Goal: Task Accomplishment & Management: Complete application form

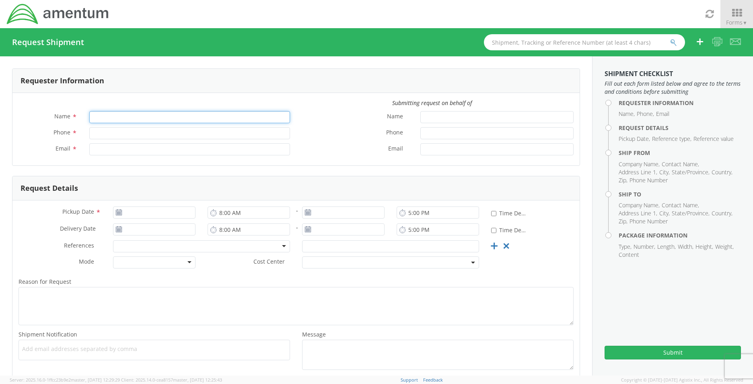
click at [180, 116] on input "Name *" at bounding box center [189, 117] width 201 height 12
type input "[PERSON_NAME]"
type input "8392730660"
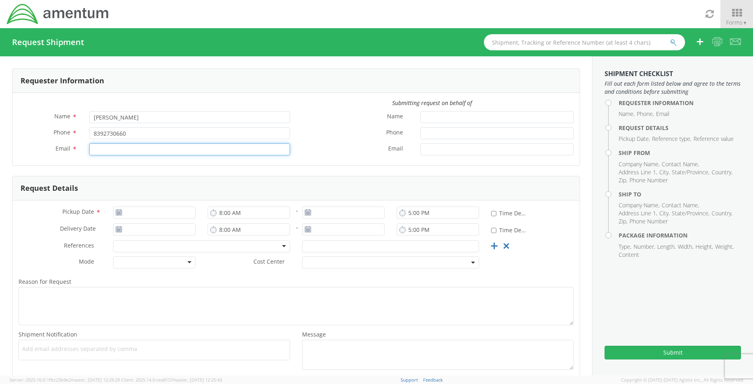
type input "[PERSON_NAME][EMAIL_ADDRESS][PERSON_NAME][DOMAIN_NAME]"
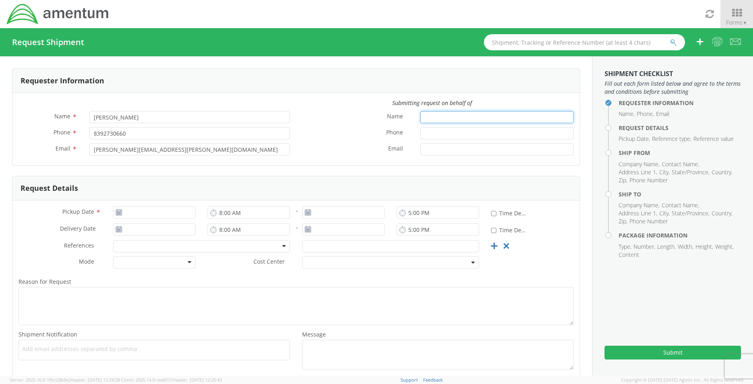
click at [451, 116] on input "Name *" at bounding box center [496, 117] width 153 height 12
type input "[DATE]"
click at [147, 213] on input "[DATE]" at bounding box center [154, 212] width 82 height 12
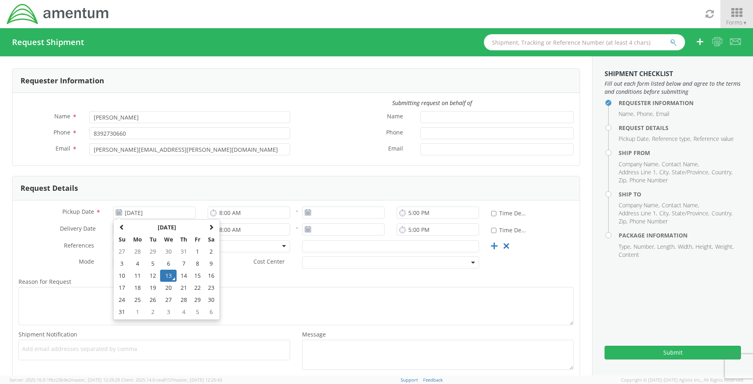
click at [742, 22] on span "▼" at bounding box center [744, 22] width 5 height 7
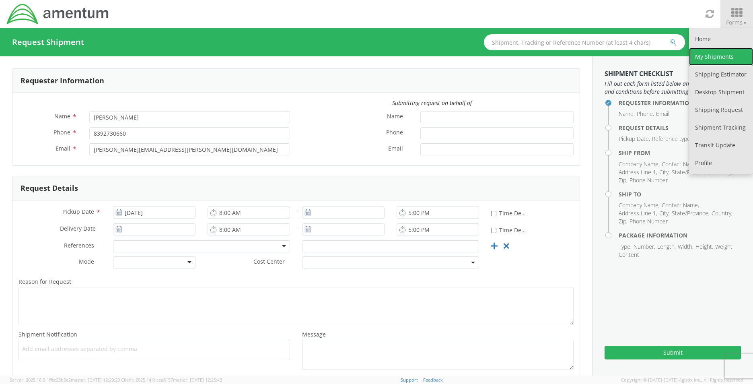
click at [719, 60] on link "My Shipments" at bounding box center [721, 57] width 64 height 18
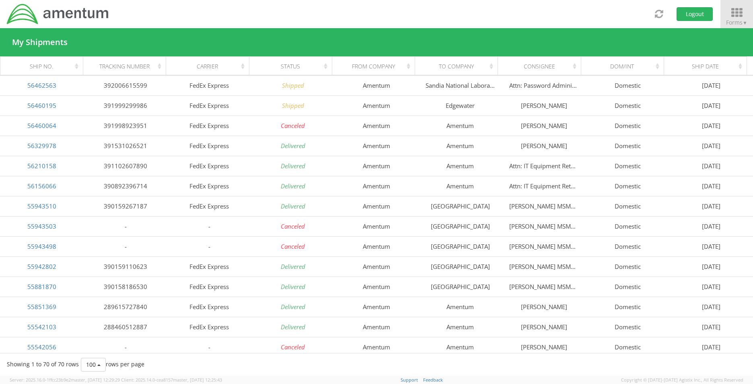
click at [736, 23] on span "Forms ▼" at bounding box center [736, 22] width 21 height 8
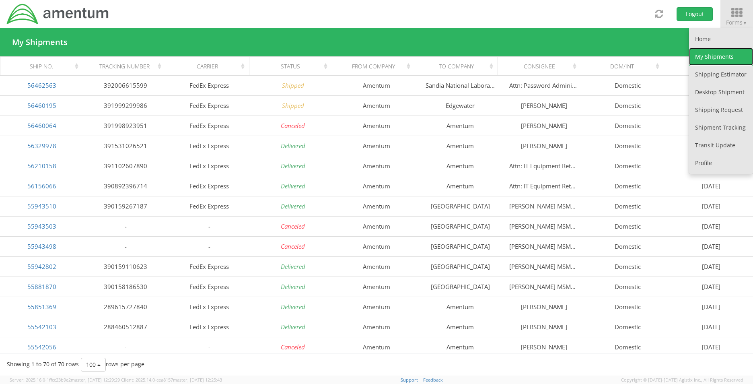
click at [710, 65] on link "My Shipments" at bounding box center [721, 57] width 64 height 18
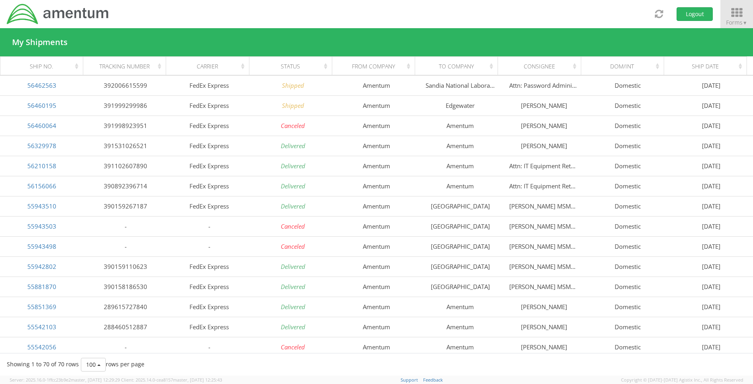
click at [730, 18] on span "Forms ▼" at bounding box center [736, 22] width 21 height 8
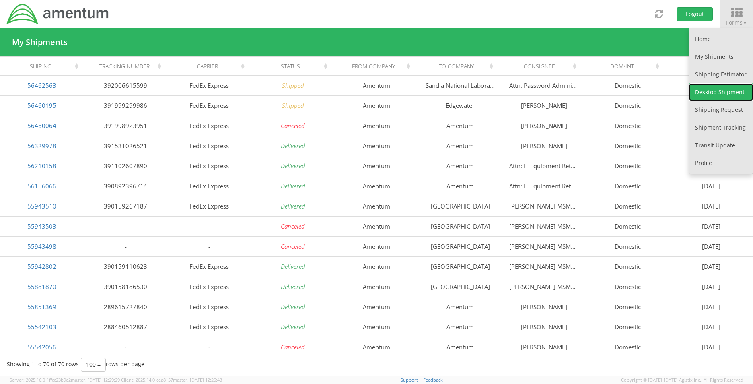
click at [724, 90] on link "Desktop Shipment" at bounding box center [721, 92] width 64 height 18
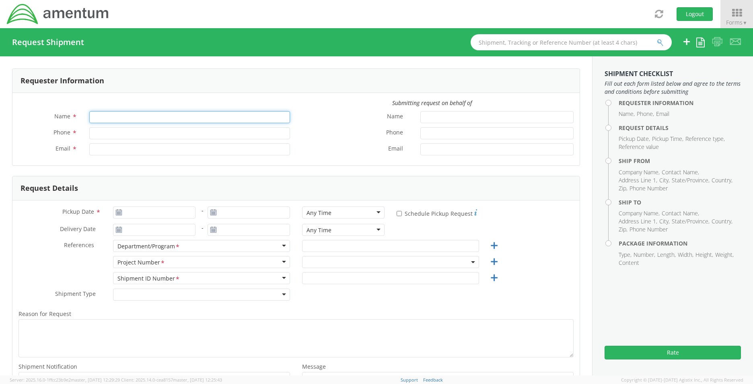
type input "[PERSON_NAME]"
type input "[PHONE_NUMBER]"
type input "[PERSON_NAME][EMAIL_ADDRESS][PERSON_NAME][DOMAIN_NAME]"
click at [139, 121] on input "[PERSON_NAME]" at bounding box center [189, 117] width 201 height 12
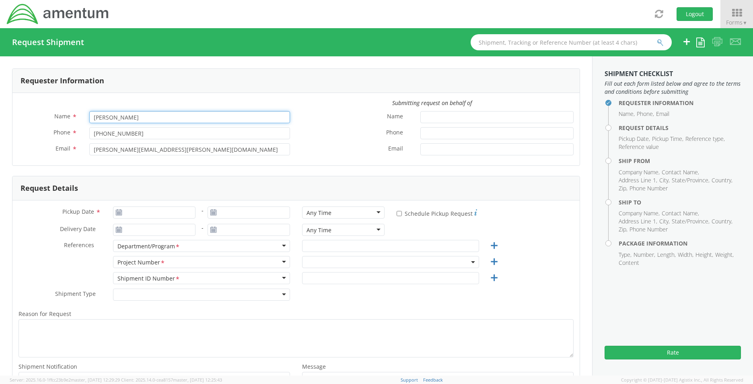
select select "OVHD.101000.00000"
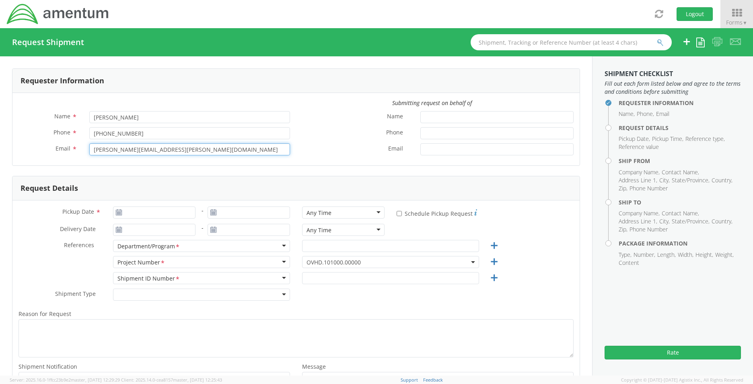
type input "[EMAIL_ADDRESS][DOMAIN_NAME]"
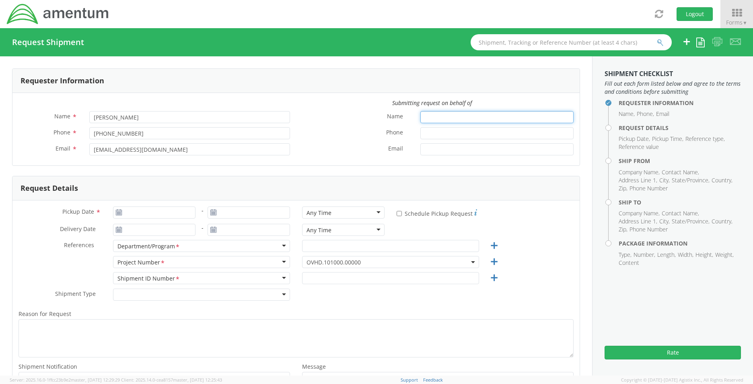
type input "[PERSON_NAME]"
type input "8032262193"
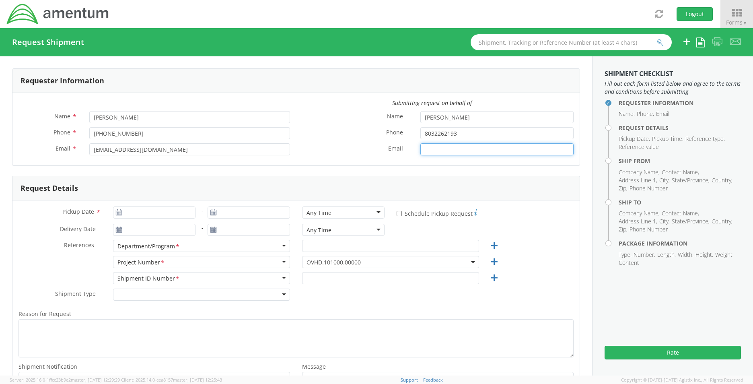
type input "[PERSON_NAME][EMAIL_ADDRESS][PERSON_NAME][DOMAIN_NAME]"
type input "[DATE]"
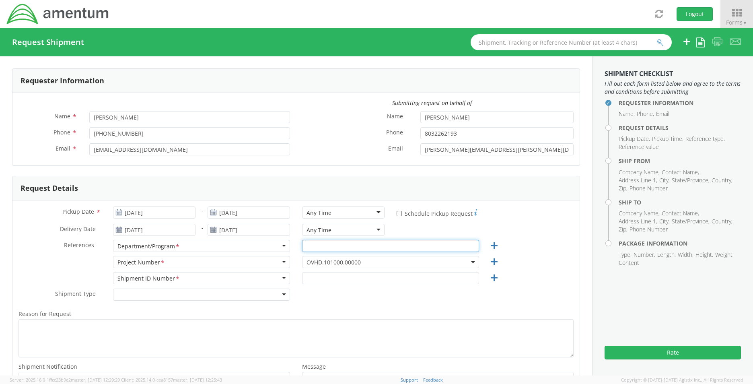
type input "e&s"
select select
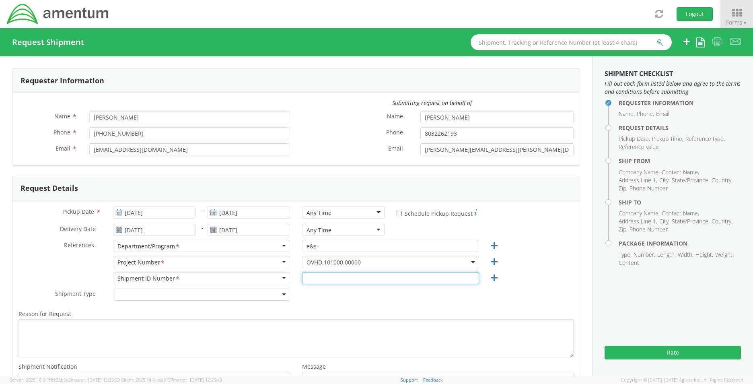
type input "1"
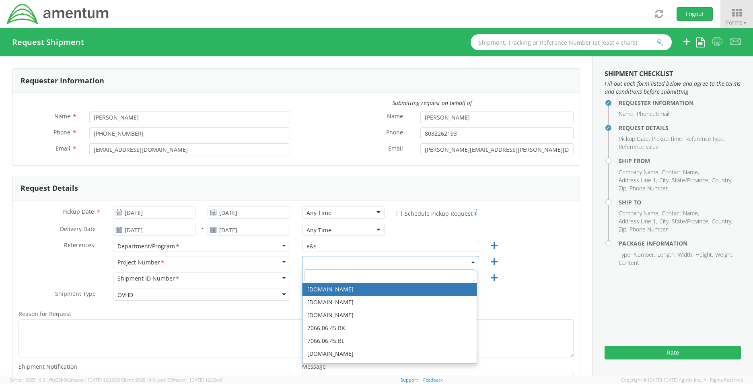
type input "OVHD"
click at [399, 277] on input "search" at bounding box center [389, 275] width 171 height 12
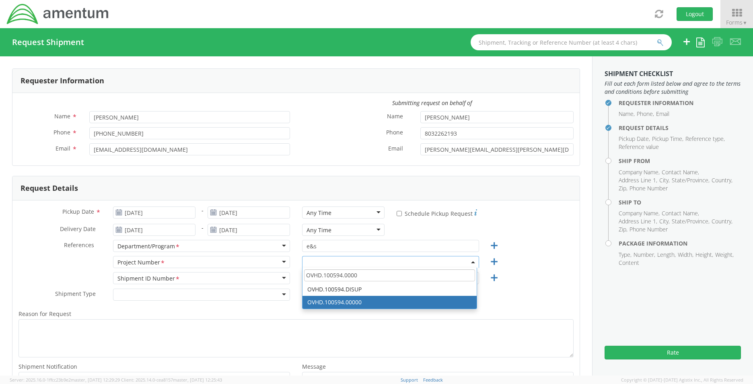
type input "OVHD.100594.0000"
select select "OVHD.100594.00000"
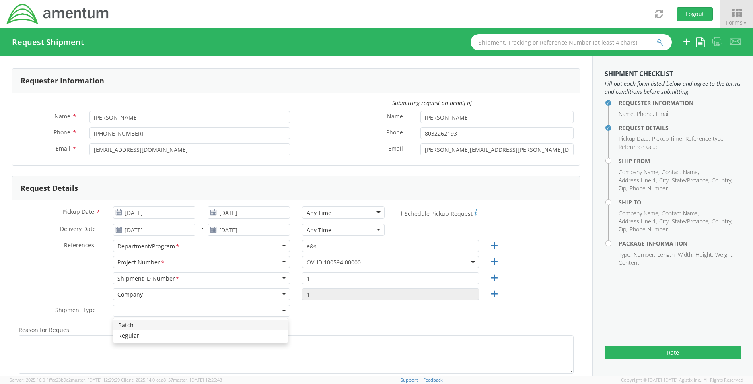
click at [263, 306] on div at bounding box center [201, 310] width 177 height 12
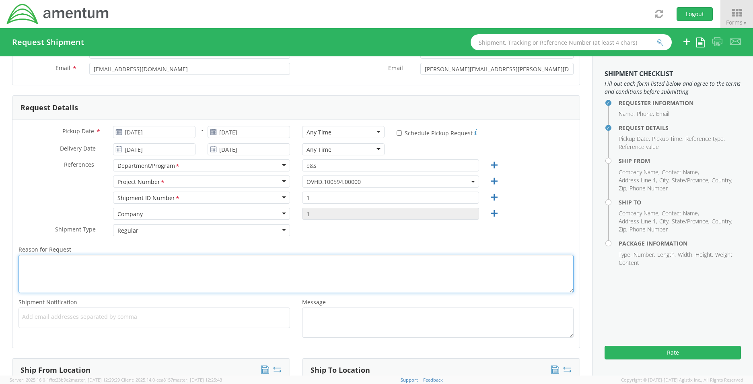
click at [181, 277] on textarea "Reason for Request *" at bounding box center [295, 274] width 555 height 38
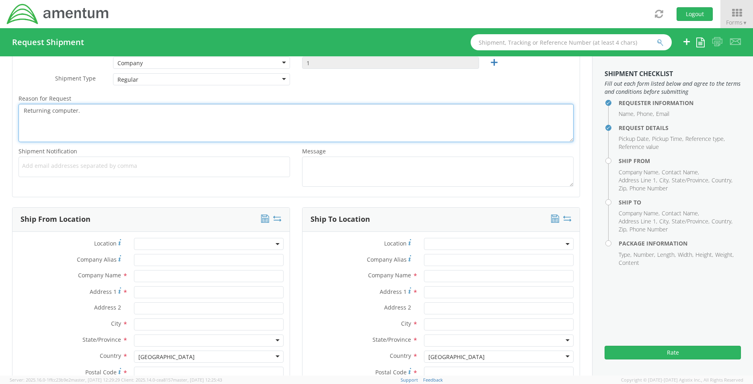
scroll to position [282, 0]
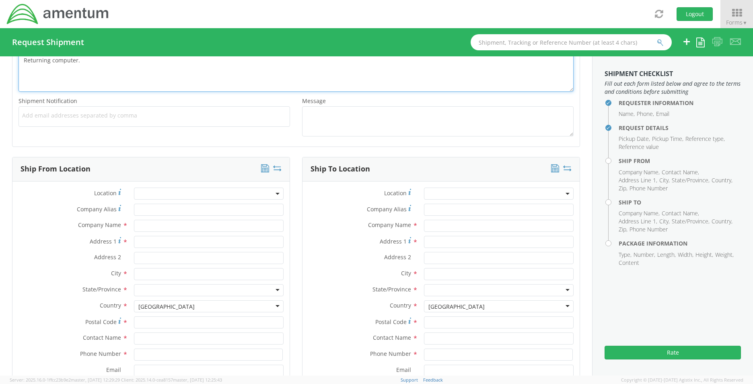
type textarea "Returning computer."
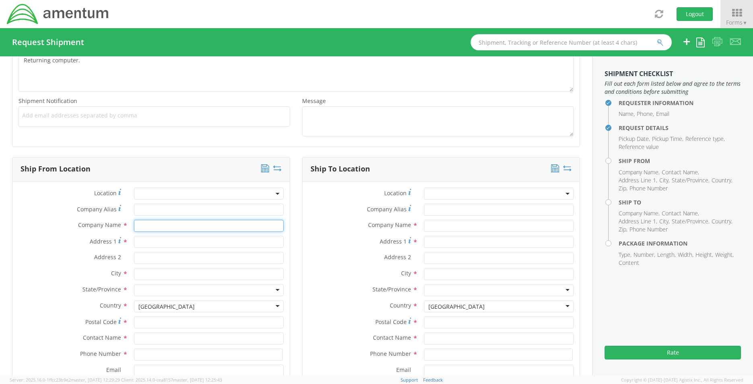
click at [168, 228] on input "text" at bounding box center [209, 226] width 150 height 12
type input "Amentum"
type input "[STREET_ADDRESS][PERSON_NAME]"
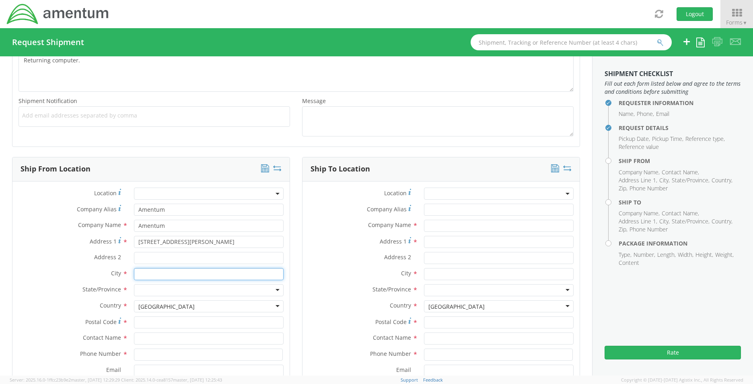
type input "Aiken"
type input "29801"
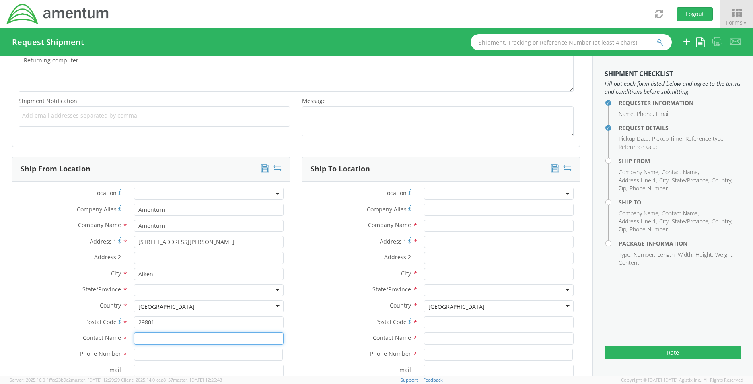
type input "[PERSON_NAME]"
type input "[PHONE_NUMBER]"
type input "[PERSON_NAME][EMAIL_ADDRESS][PERSON_NAME][DOMAIN_NAME]"
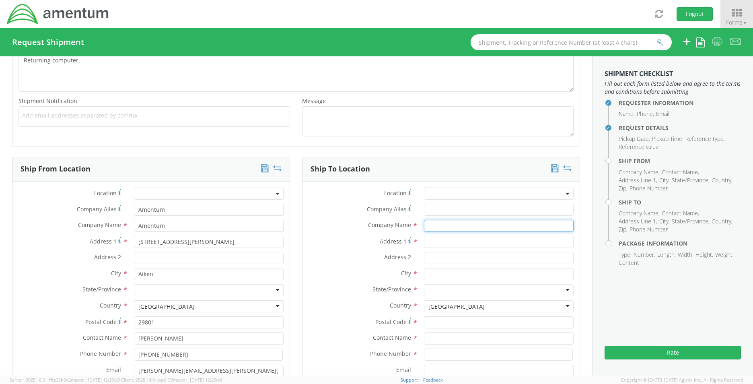
type input "Sandia National Laboratories"
type input "1515 [PERSON_NAME]"
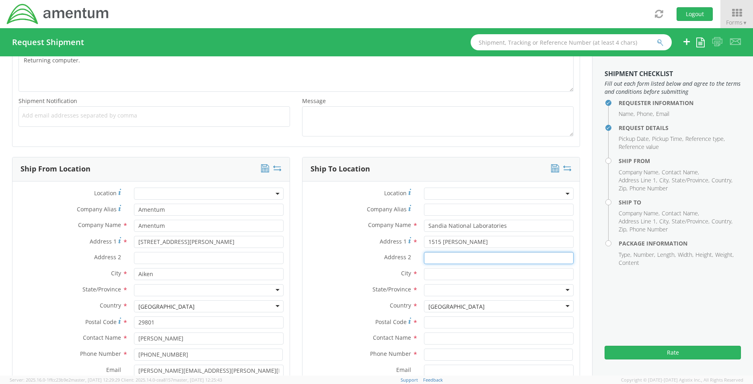
type input "MS 0809"
type input "[GEOGRAPHIC_DATA]"
type input "87123"
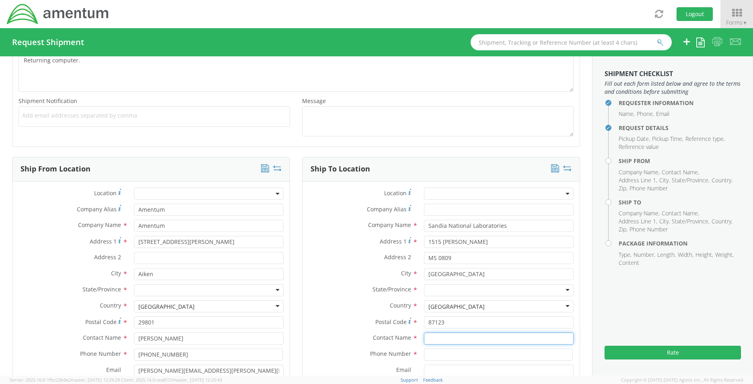
type input "Attn: Password Administration"
type input "[PHONE_NUMBER]"
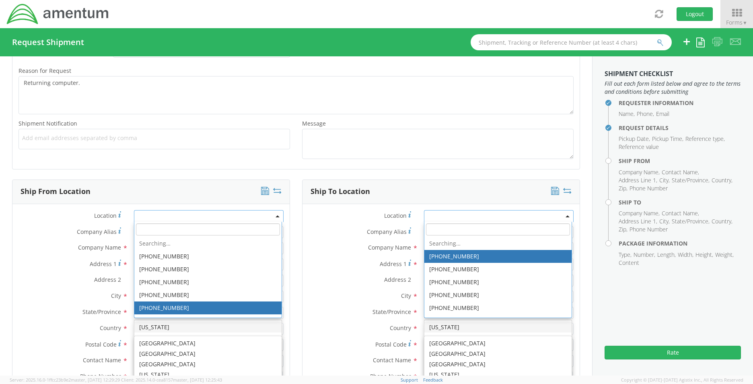
scroll to position [259, 0]
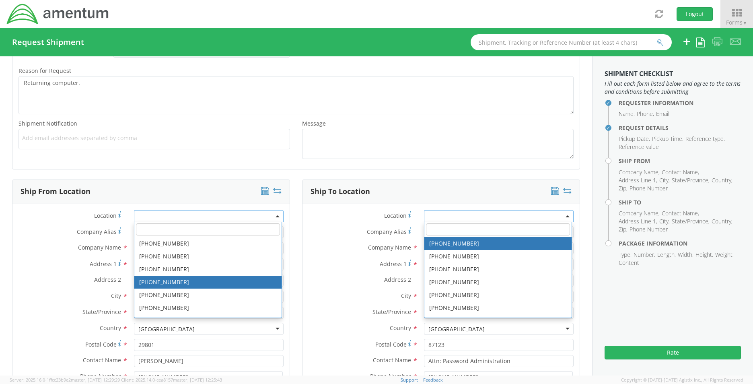
click at [352, 262] on label "Address 1 *" at bounding box center [359, 263] width 115 height 11
click at [424, 262] on input "1515 [PERSON_NAME]" at bounding box center [499, 264] width 150 height 12
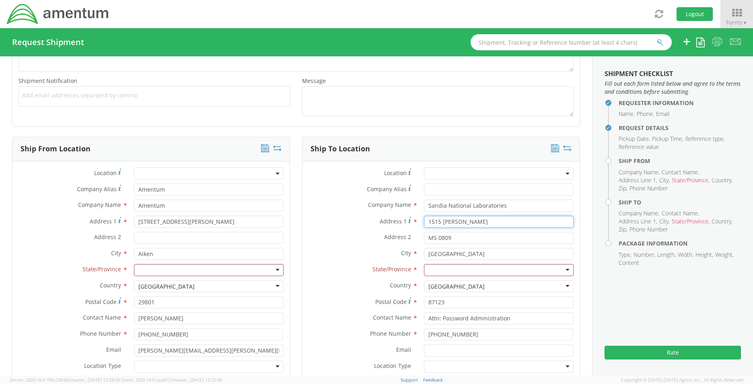
scroll to position [339, 0]
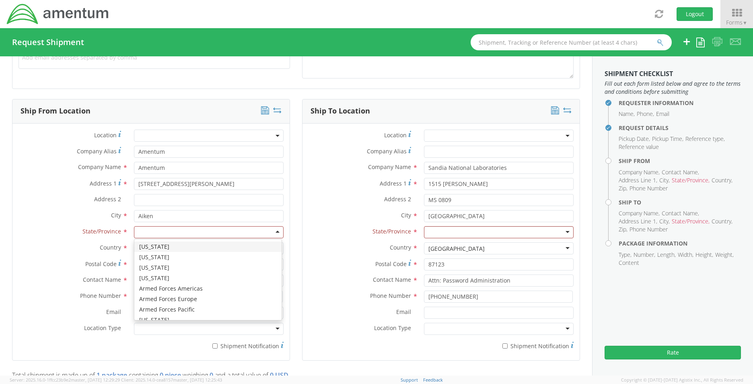
click at [179, 234] on div at bounding box center [209, 232] width 150 height 12
type input "south"
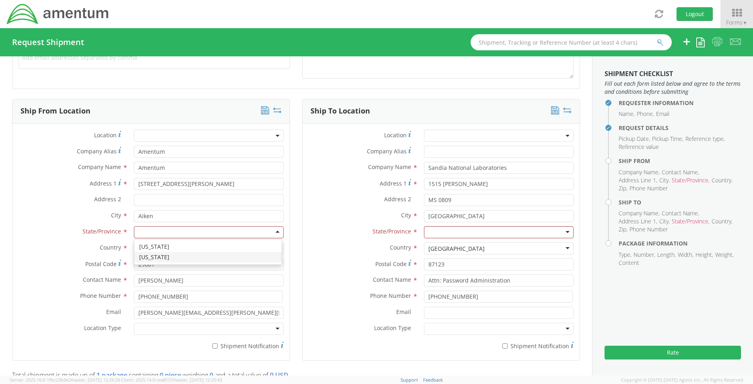
scroll to position [0, 0]
drag, startPoint x: 175, startPoint y: 284, endPoint x: 83, endPoint y: 281, distance: 91.3
click at [83, 281] on div "Contact Name * [PERSON_NAME]" at bounding box center [150, 280] width 277 height 12
type input "[PERSON_NAME]"
type input "Amentum"
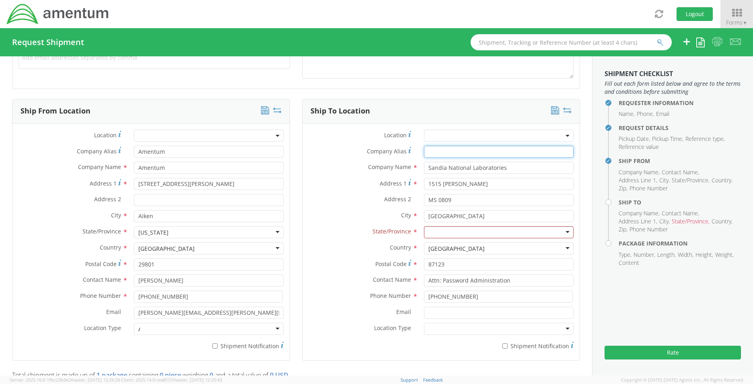
type input "Amentum"
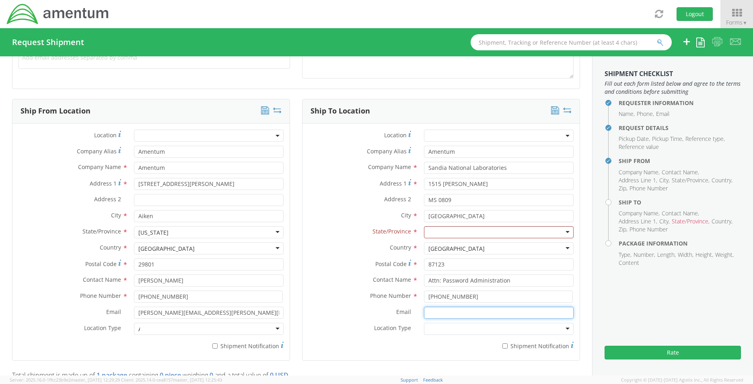
type input "[PERSON_NAME][EMAIL_ADDRESS][PERSON_NAME][DOMAIN_NAME]"
type input "Amentum"
drag, startPoint x: 228, startPoint y: 314, endPoint x: 54, endPoint y: 300, distance: 173.9
click at [54, 300] on div "Location * Company Alias * Amentum Company Name * Amentum searching... Address …" at bounding box center [150, 241] width 277 height 224
type input "[PERSON_NAME][EMAIL_ADDRESS][PERSON_NAME][DOMAIN_NAME]"
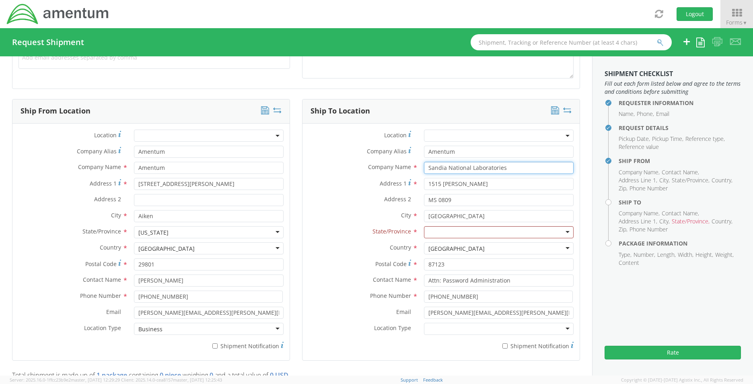
click at [495, 166] on input "Sandia National Laboratories" at bounding box center [499, 168] width 150 height 12
drag, startPoint x: 511, startPoint y: 164, endPoint x: 318, endPoint y: 145, distance: 194.4
click at [318, 145] on div "Location * Company Alias * Amentum Company Name * [GEOGRAPHIC_DATA] searching..…" at bounding box center [440, 241] width 277 height 224
type input "Amentum"
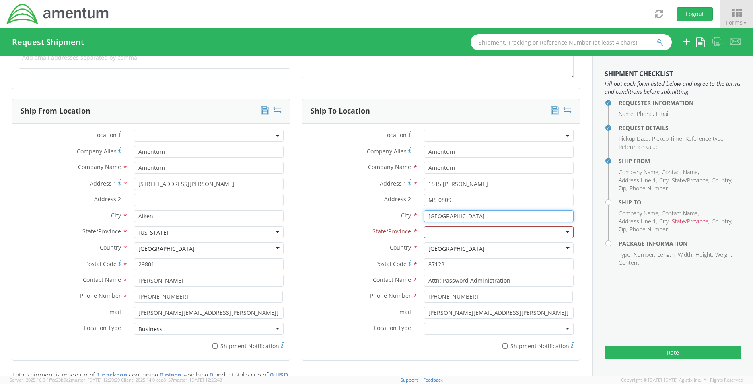
click at [456, 214] on input "[GEOGRAPHIC_DATA]" at bounding box center [499, 216] width 150 height 12
drag, startPoint x: 478, startPoint y: 218, endPoint x: 331, endPoint y: 208, distance: 147.5
click at [331, 208] on div "Location * Company Alias * Amentum Company Name * Amentum Amentum Amentum - ( […" at bounding box center [440, 241] width 277 height 224
drag, startPoint x: 448, startPoint y: 214, endPoint x: 392, endPoint y: 211, distance: 56.8
click at [392, 211] on div "City * [US_STATE]" at bounding box center [440, 216] width 277 height 12
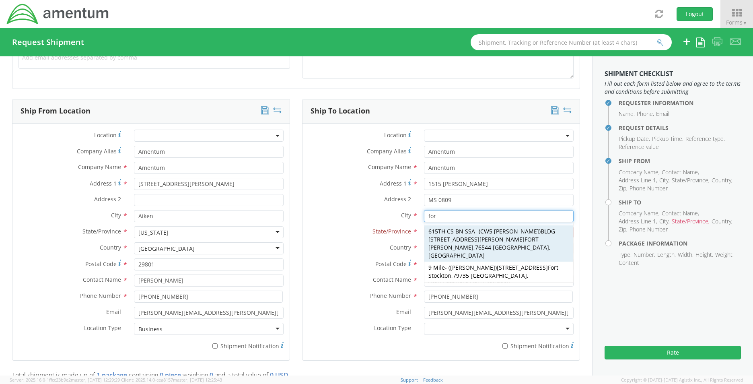
type input "[GEOGRAPHIC_DATA]"
type input "Amentum"
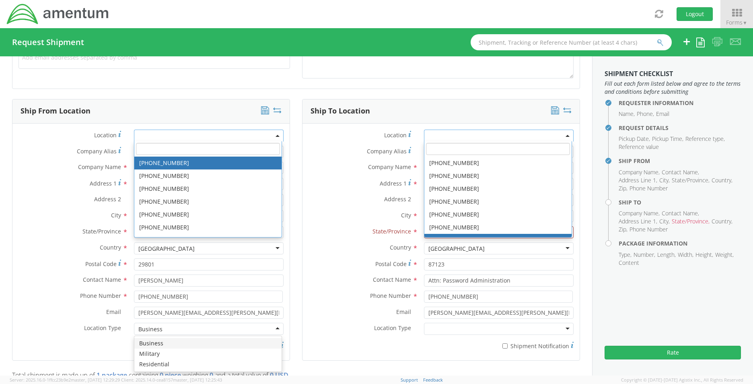
click at [344, 237] on div "State/Province * [US_STATE] [US_STATE] [US_STATE] [US_STATE] Armed Forces Ameri…" at bounding box center [440, 232] width 277 height 12
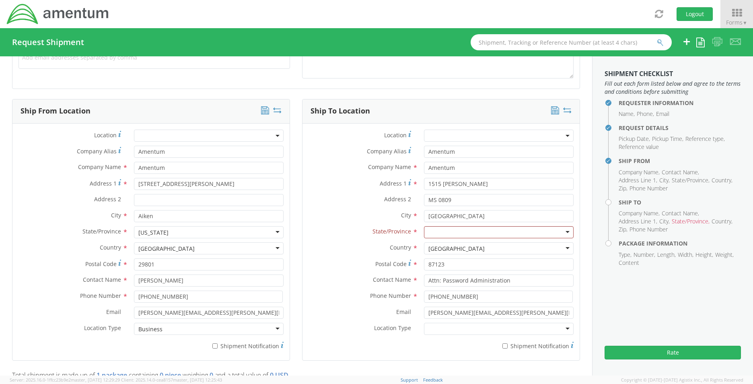
click at [452, 236] on div at bounding box center [499, 232] width 150 height 12
type input "t"
click at [460, 187] on input "1515 [PERSON_NAME]" at bounding box center [499, 184] width 150 height 12
click at [454, 200] on input "MS 0809" at bounding box center [499, 200] width 150 height 12
drag, startPoint x: 474, startPoint y: 182, endPoint x: 268, endPoint y: 143, distance: 209.5
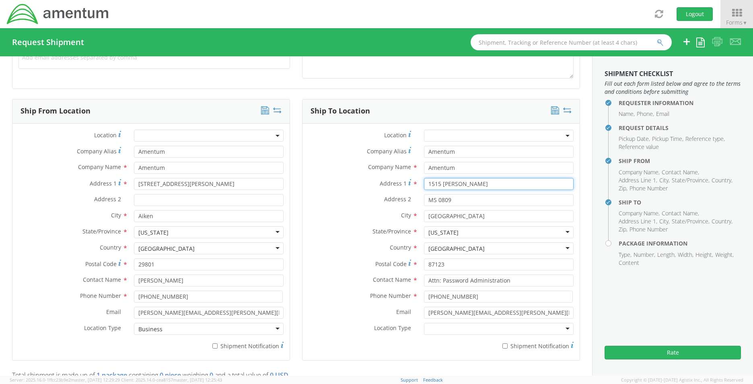
click at [268, 143] on div "Ship From Location Location * Company Alias * Amentum Company Name * Amentum se…" at bounding box center [296, 234] width 580 height 271
type input "[STREET_ADDRESS]"
type input "Amentum"
click at [346, 199] on label "Address 2 *" at bounding box center [359, 199] width 115 height 10
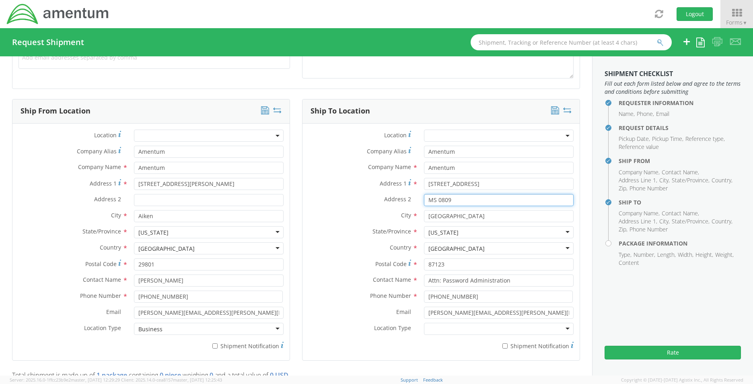
click at [424, 199] on input "MS 0809" at bounding box center [499, 200] width 150 height 12
drag, startPoint x: 469, startPoint y: 199, endPoint x: 411, endPoint y: 197, distance: 58.3
click at [411, 197] on div "Address 2 * MS 0809" at bounding box center [440, 200] width 277 height 12
drag, startPoint x: 460, startPoint y: 267, endPoint x: 407, endPoint y: 265, distance: 53.1
click at [407, 265] on div "Postal Code * 87123" at bounding box center [440, 264] width 277 height 12
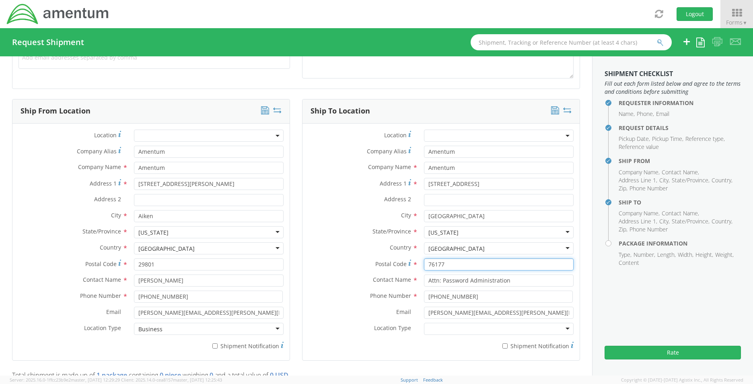
type input "76177"
type input "E"
type input "ATT: Equipment Return"
type input "[PHONE_NUMBER]"
click at [435, 328] on div at bounding box center [499, 329] width 150 height 12
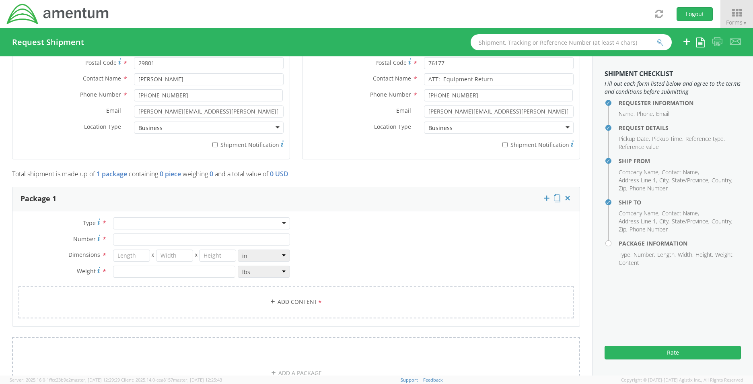
scroll to position [581, 0]
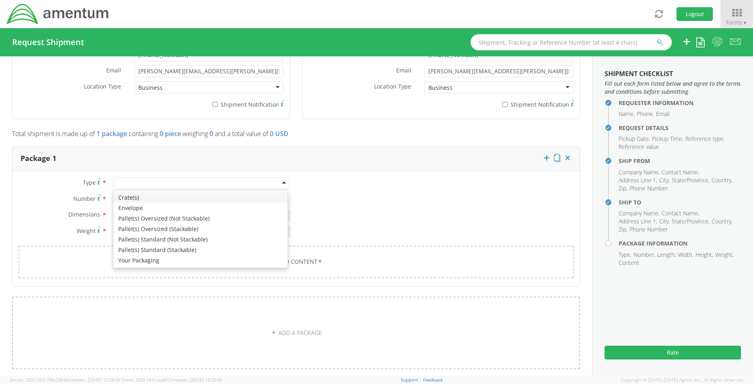
click at [183, 180] on div at bounding box center [201, 183] width 177 height 12
click at [156, 266] on div "Crate(s) Envelope Pallet(s) Oversized (Not Stackable) Pallet(s) Oversized (Stac…" at bounding box center [200, 228] width 174 height 77
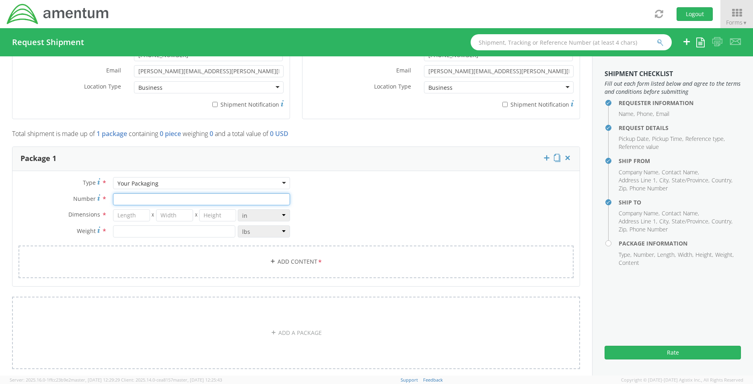
click at [147, 202] on input "Number *" at bounding box center [201, 199] width 177 height 12
type input "1"
type input "14"
type input "6"
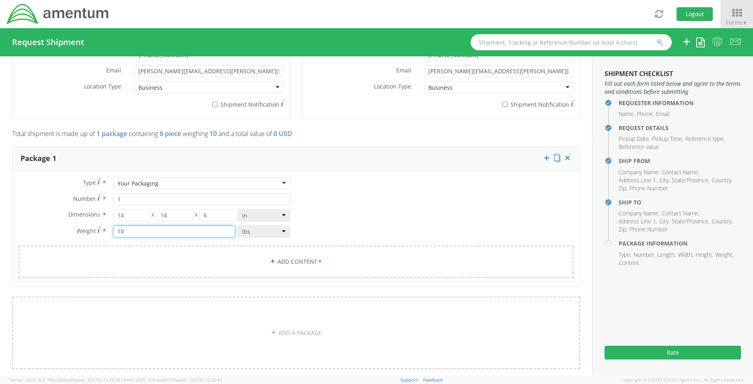
type input "10"
click at [364, 271] on link "Add Content *" at bounding box center [295, 261] width 555 height 33
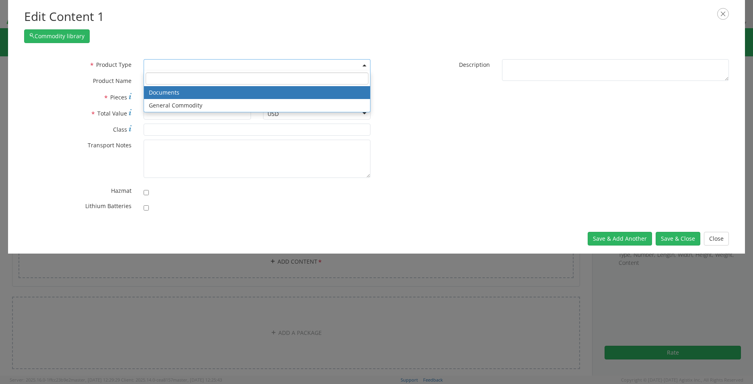
click at [258, 63] on span at bounding box center [257, 65] width 227 height 12
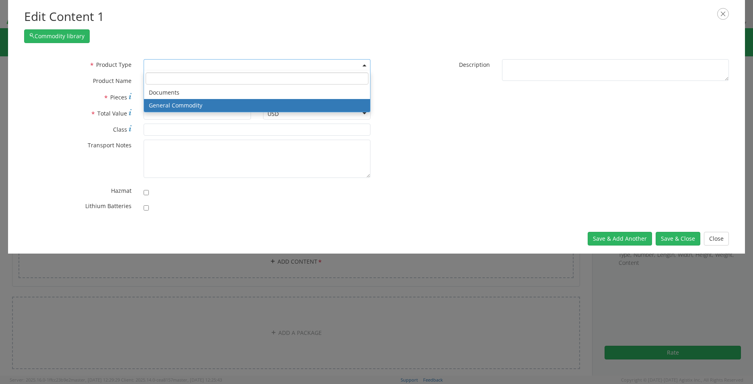
select select "COMMODITY"
type input "General Commodity"
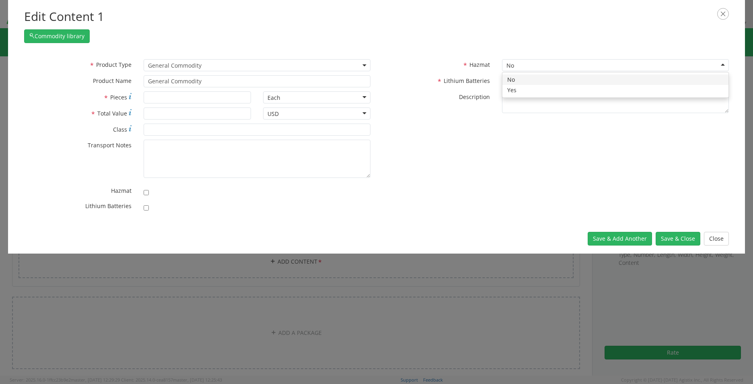
click at [578, 60] on div "No" at bounding box center [615, 65] width 227 height 12
click at [481, 72] on div "* Hazmat No No No Yes" at bounding box center [555, 67] width 358 height 16
click at [516, 80] on div "No" at bounding box center [615, 81] width 227 height 12
checkbox input "true"
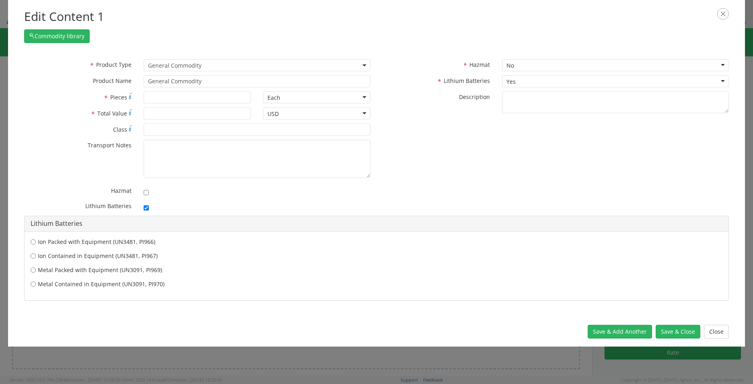
click at [30, 240] on div "Ion Packed with Equipment (UN3481, PI966)" at bounding box center [377, 243] width 704 height 10
click at [36, 243] on label "Ion Packed with Equipment (UN3481, PI966)" at bounding box center [377, 242] width 692 height 8
click at [36, 243] on input "Ion Packed with Equipment (UN3481, PI966)" at bounding box center [33, 242] width 5 height 8
radio input "true"
click at [668, 333] on button "Save & Close" at bounding box center [678, 332] width 45 height 14
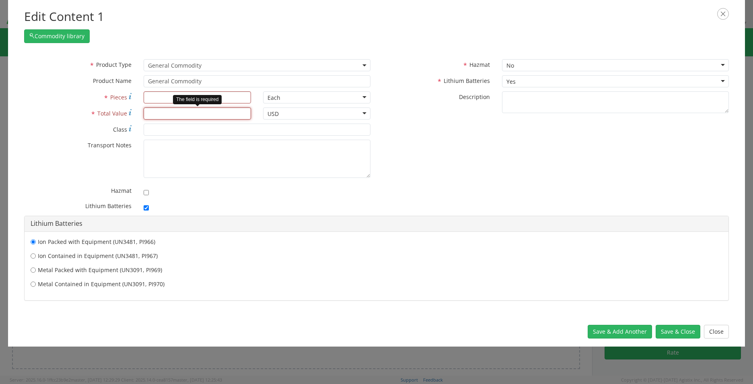
click at [204, 107] on input "* Total Value" at bounding box center [197, 113] width 107 height 12
click at [226, 94] on input "* Pieces" at bounding box center [197, 97] width 107 height 12
type input "1"
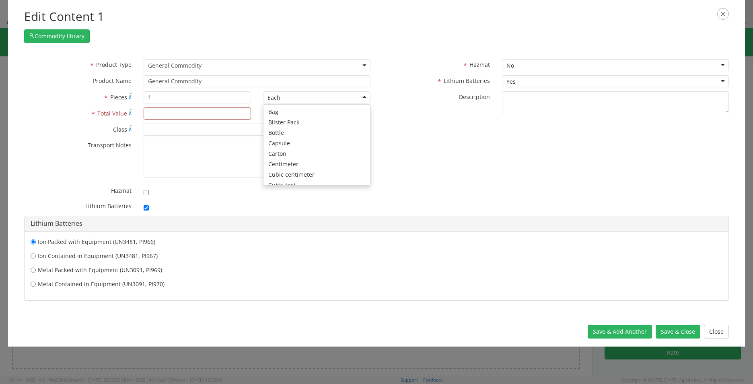
scroll to position [72, 0]
click at [208, 112] on input "* Total Value" at bounding box center [197, 113] width 107 height 12
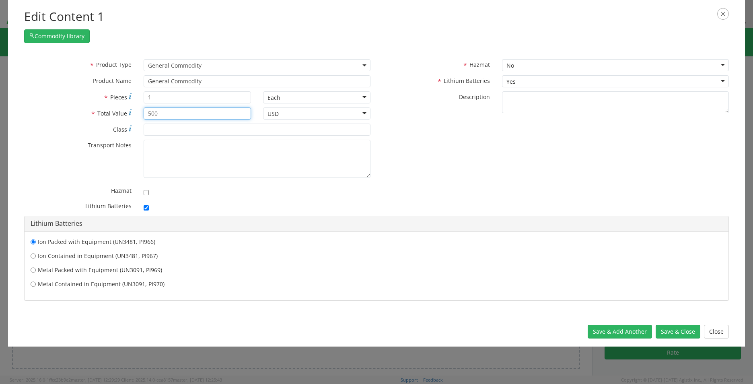
type input "500"
click at [333, 130] on div "* Product Type Documents General Commodity General Commodity * Product Name Gen…" at bounding box center [197, 137] width 358 height 156
click at [676, 327] on button "Save & Close" at bounding box center [678, 332] width 45 height 14
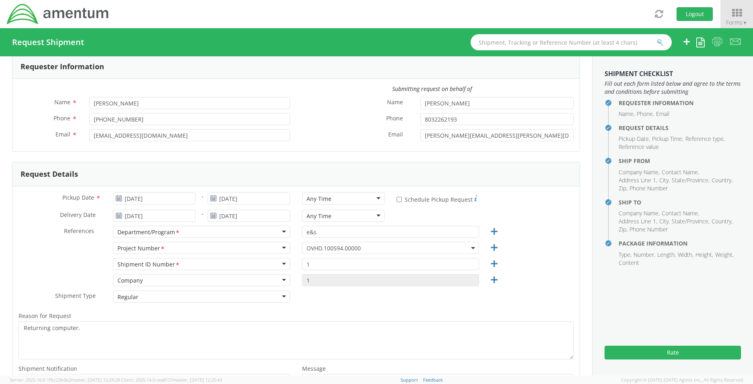
scroll to position [0, 0]
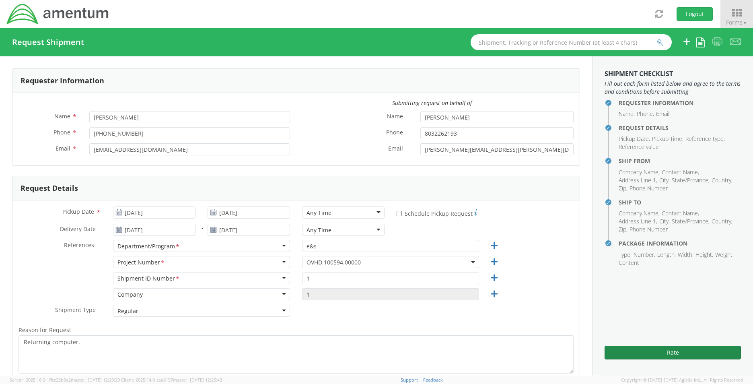
click at [658, 352] on button "Rate" at bounding box center [672, 352] width 136 height 14
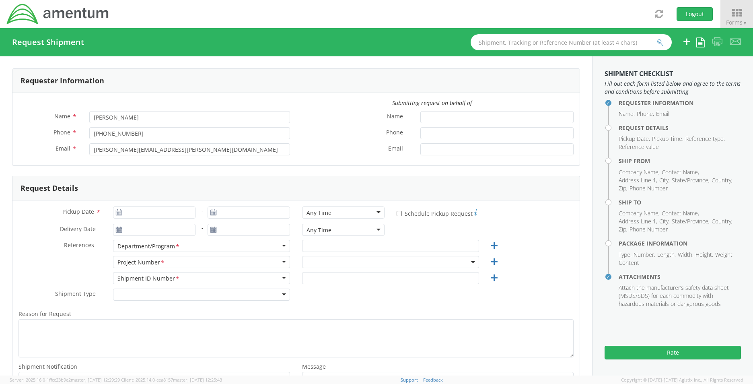
select select "OVHD.101000.00000"
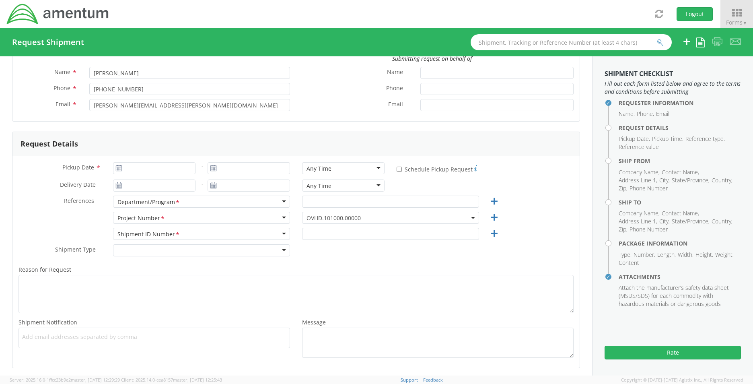
scroll to position [40, 0]
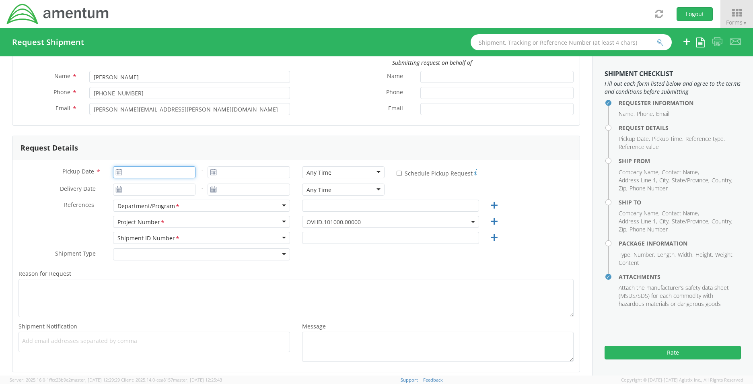
type input "[DATE]"
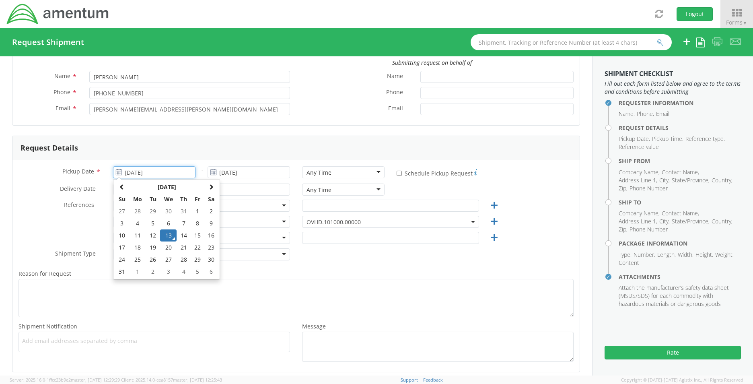
click at [159, 175] on input "[DATE]" at bounding box center [154, 172] width 82 height 12
click at [168, 232] on td "13" at bounding box center [168, 235] width 17 height 12
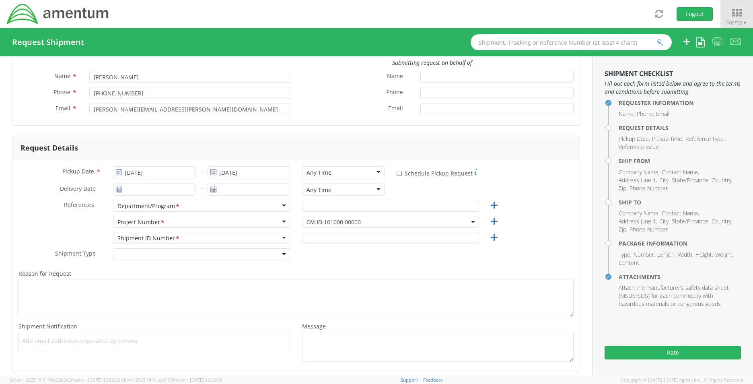
click at [312, 174] on div "Any Time" at bounding box center [318, 173] width 25 height 8
click at [397, 172] on input "* Schedule Pickup Request" at bounding box center [399, 173] width 5 height 5
checkbox input "true"
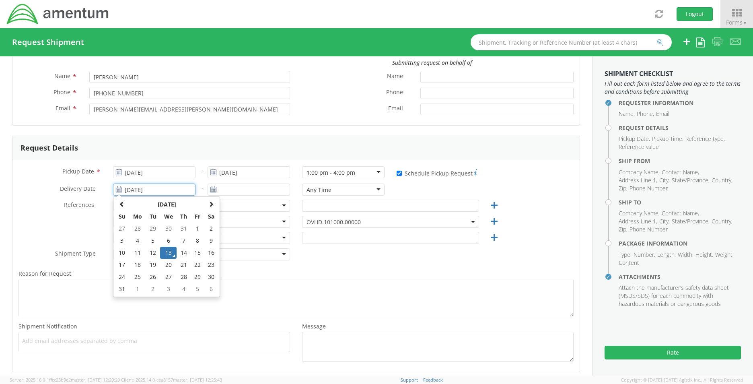
click at [166, 187] on input "[DATE]" at bounding box center [154, 189] width 82 height 12
click at [197, 256] on td "15" at bounding box center [198, 253] width 14 height 12
type input "[DATE]"
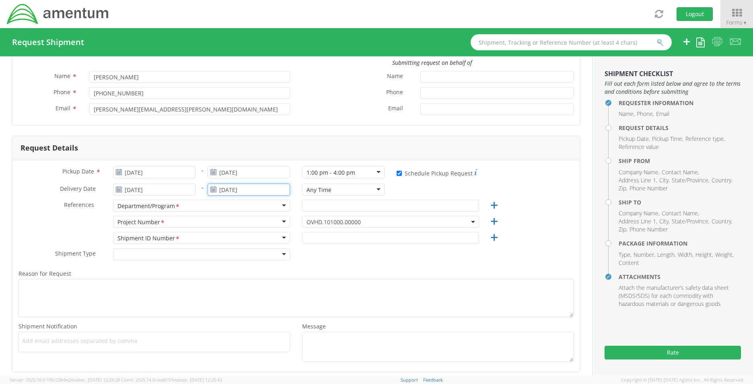
click at [250, 187] on input "[DATE]" at bounding box center [249, 189] width 82 height 12
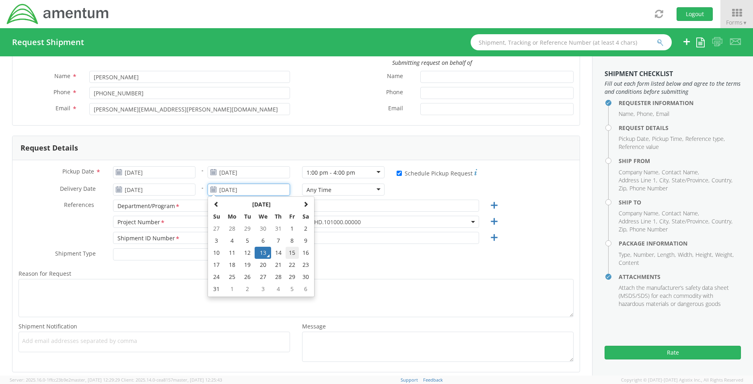
click at [286, 251] on td "15" at bounding box center [293, 253] width 14 height 12
type input "[DATE]"
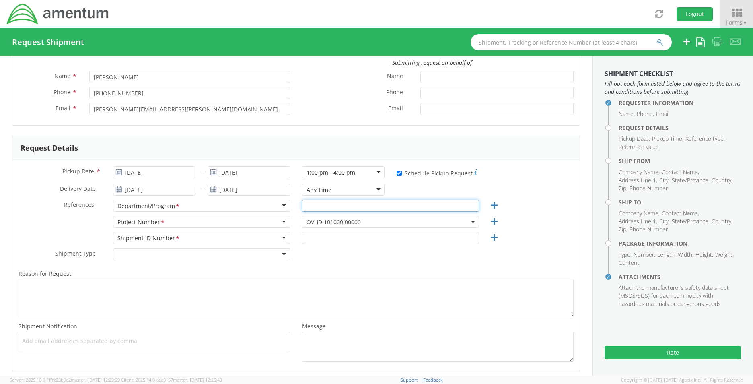
click at [344, 205] on input "text" at bounding box center [390, 205] width 177 height 12
drag, startPoint x: 344, startPoint y: 205, endPoint x: 260, endPoint y: 203, distance: 83.7
click at [260, 203] on div "References * Department/Program <span class="required">*</span> Department/Prog…" at bounding box center [295, 207] width 567 height 16
type input "E&S"
click at [340, 223] on span "OVHD.101000.00000" at bounding box center [390, 222] width 168 height 8
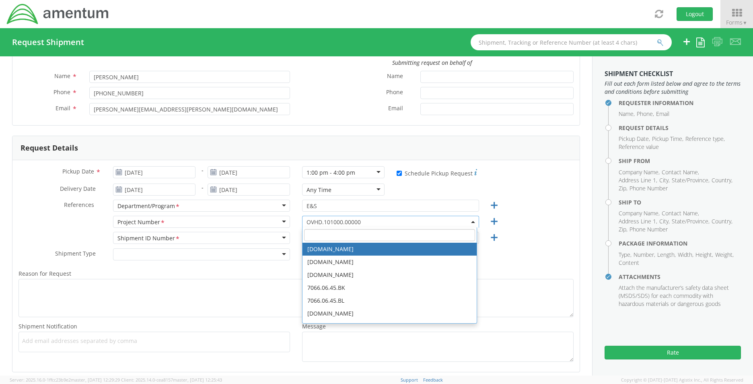
click at [330, 230] on input "search" at bounding box center [389, 235] width 171 height 12
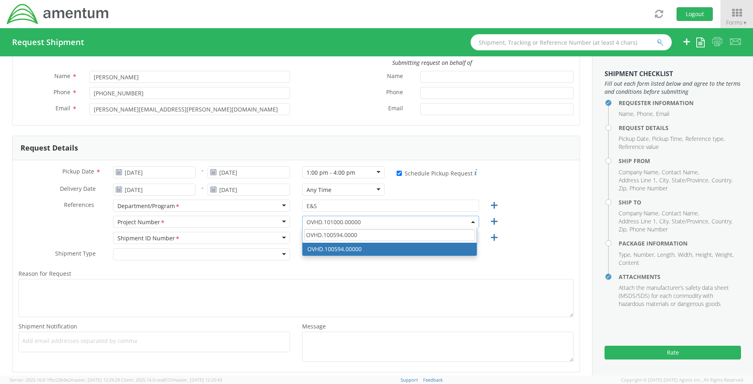
type input "OVHD.100594.0000"
select select "OVHD.100594.00000"
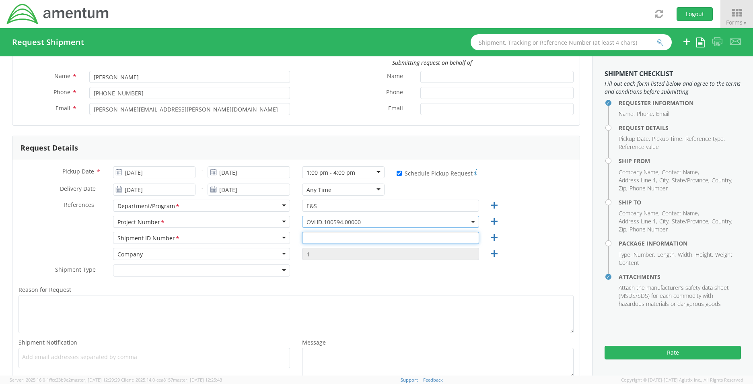
click at [343, 238] on input "text" at bounding box center [390, 238] width 177 height 12
type input "1"
click at [307, 286] on label "Reason for Request *" at bounding box center [295, 289] width 567 height 10
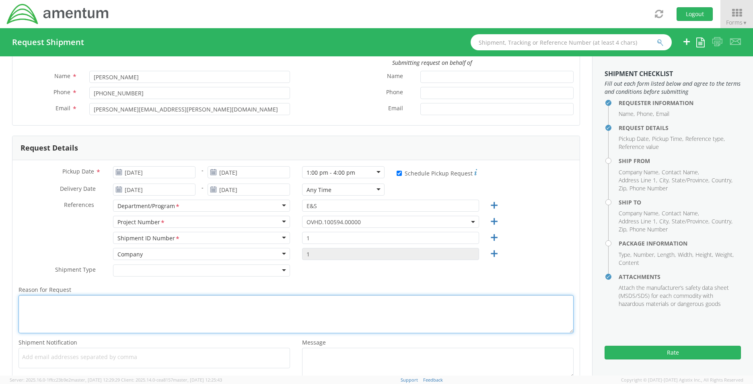
click at [307, 295] on textarea "Reason for Request *" at bounding box center [295, 314] width 555 height 38
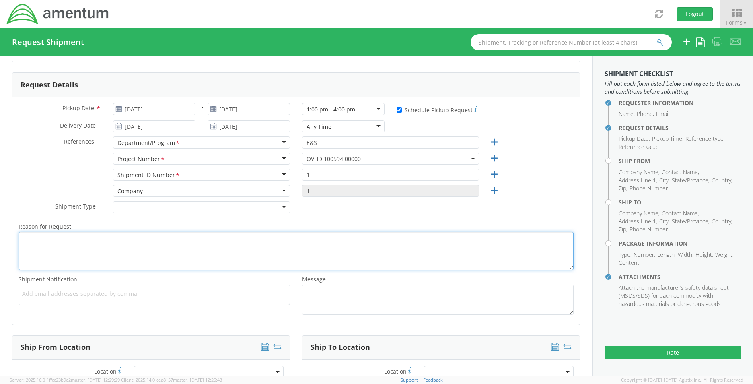
scroll to position [161, 0]
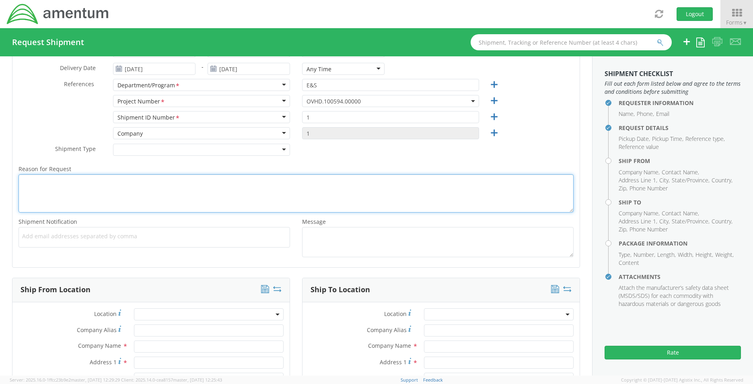
type textarea "e"
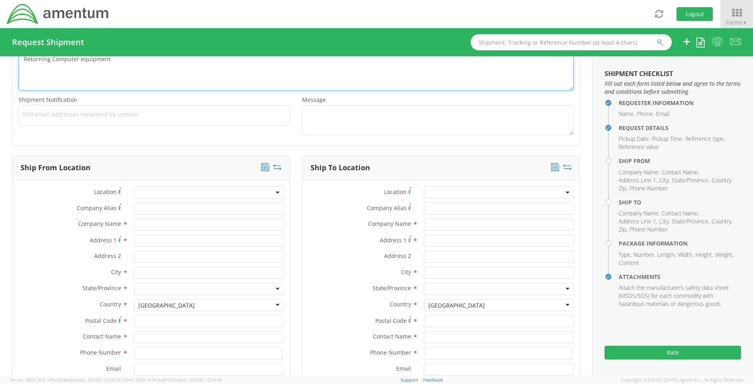
scroll to position [322, 0]
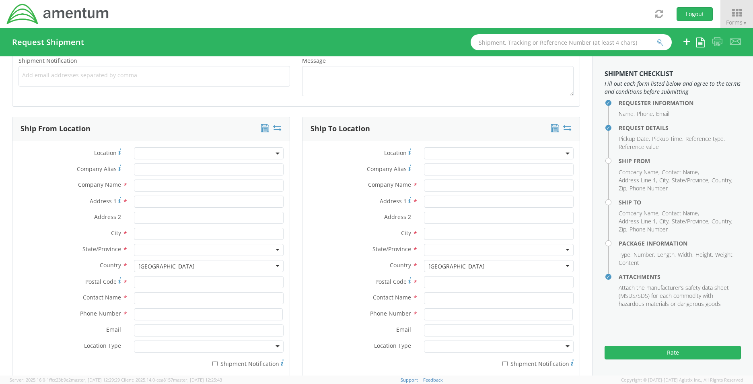
type textarea "Returning Computer equipment"
click at [161, 182] on input "text" at bounding box center [209, 185] width 150 height 12
type input "Amentum"
type input "[STREET_ADDRESS][PERSON_NAME]"
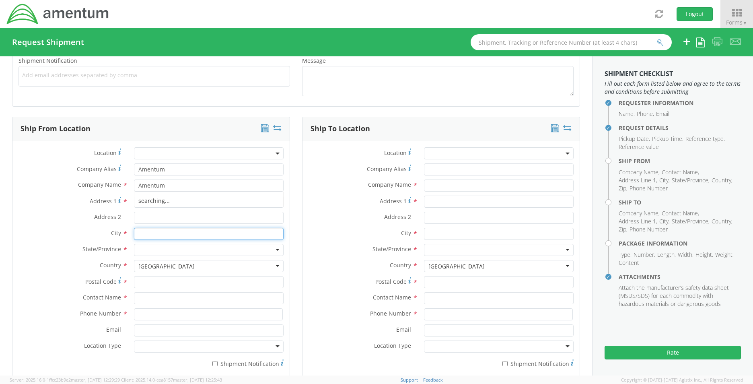
type input "Aiken"
type input "29801"
type input "[PERSON_NAME]"
type input "[PHONE_NUMBER]"
type input "[PERSON_NAME][EMAIL_ADDRESS][PERSON_NAME][DOMAIN_NAME]"
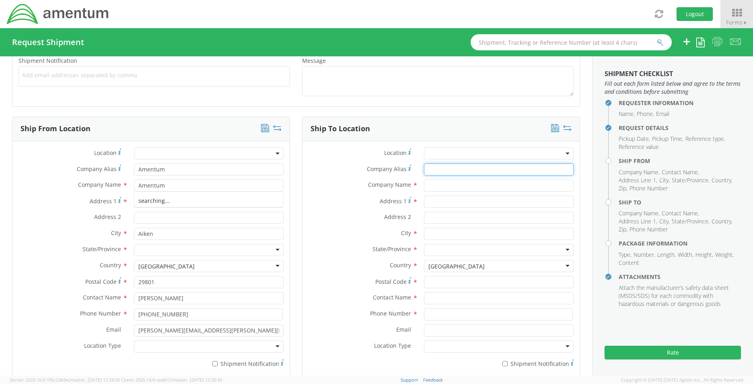
type input "Amentum"
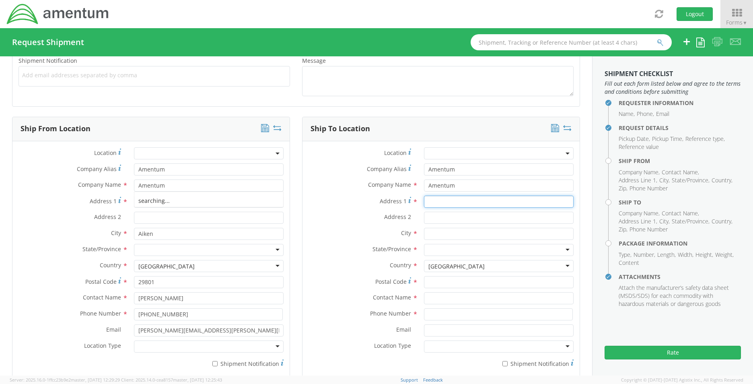
type input "[STREET_ADDRESS]"
type input "[GEOGRAPHIC_DATA]"
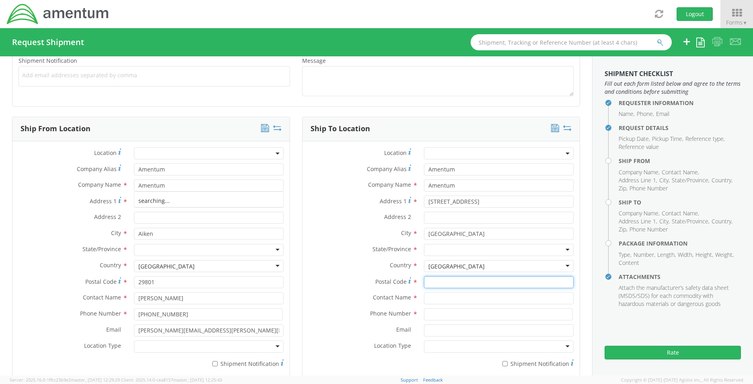
type input "76177"
type input "ATT: Equipment Return"
type input "[PHONE_NUMBER]"
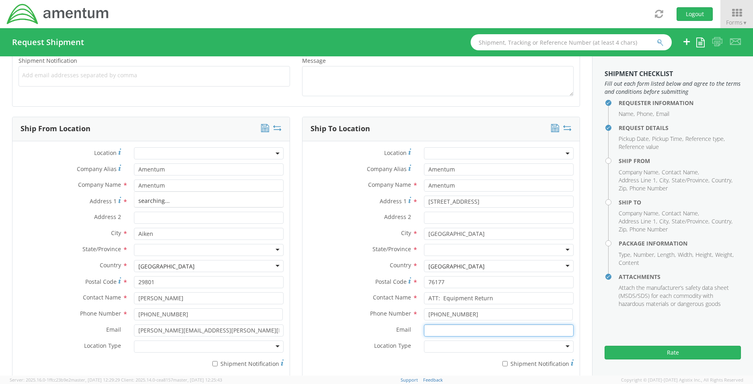
type input "[PERSON_NAME][EMAIL_ADDRESS][PERSON_NAME][DOMAIN_NAME]"
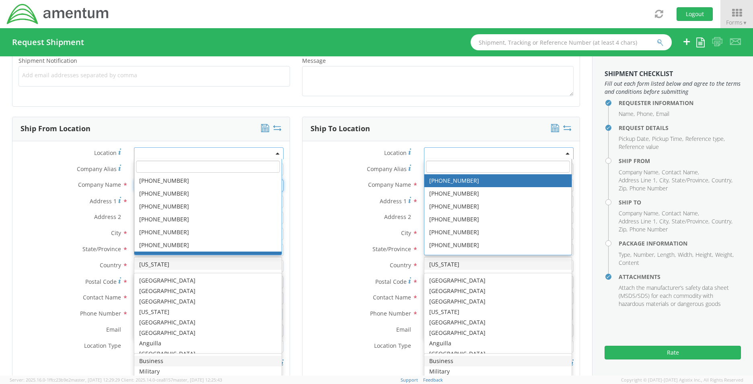
scroll to position [0, 0]
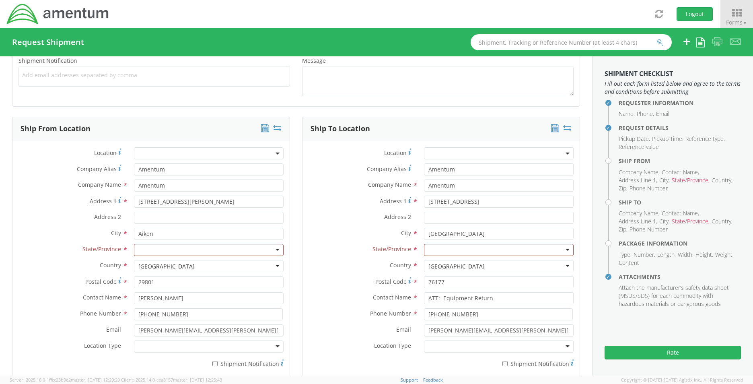
click at [326, 237] on label "City *" at bounding box center [359, 233] width 115 height 10
click at [150, 246] on div at bounding box center [209, 250] width 150 height 12
type input "sout"
click at [166, 348] on div at bounding box center [209, 346] width 150 height 12
click at [461, 249] on div at bounding box center [499, 250] width 150 height 12
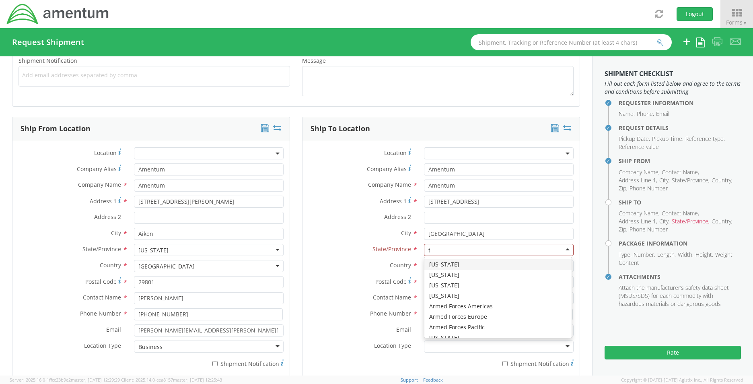
type input "te"
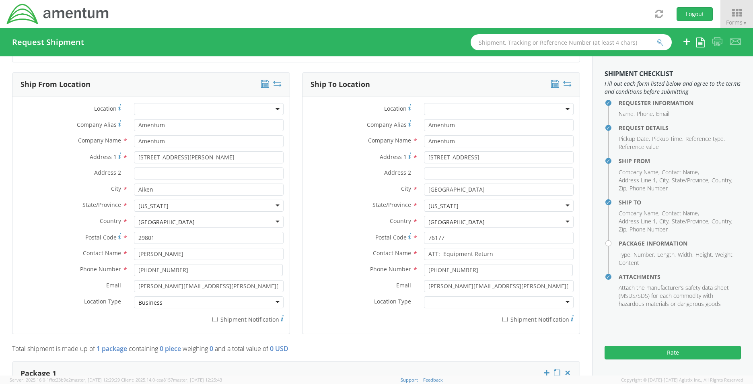
scroll to position [402, 0]
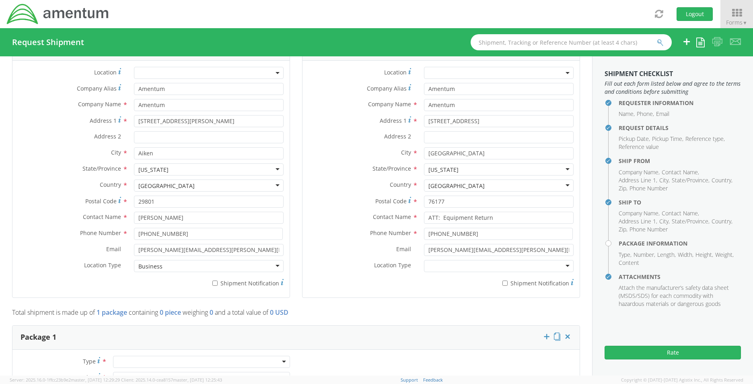
click at [453, 263] on div at bounding box center [499, 266] width 150 height 12
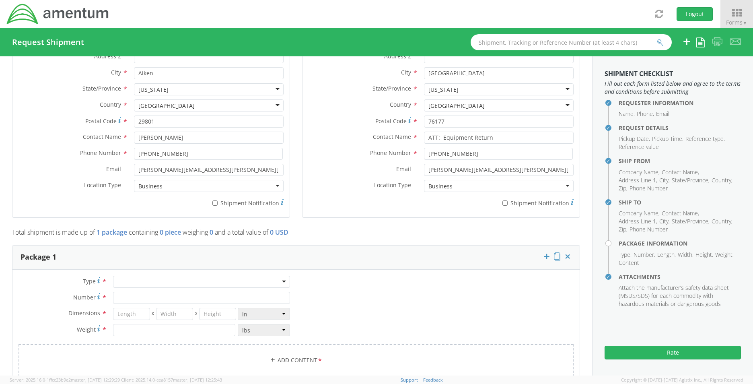
scroll to position [483, 0]
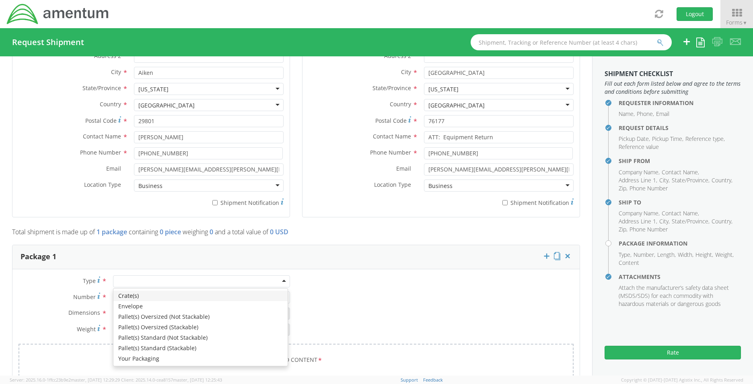
click at [247, 281] on div at bounding box center [201, 281] width 177 height 12
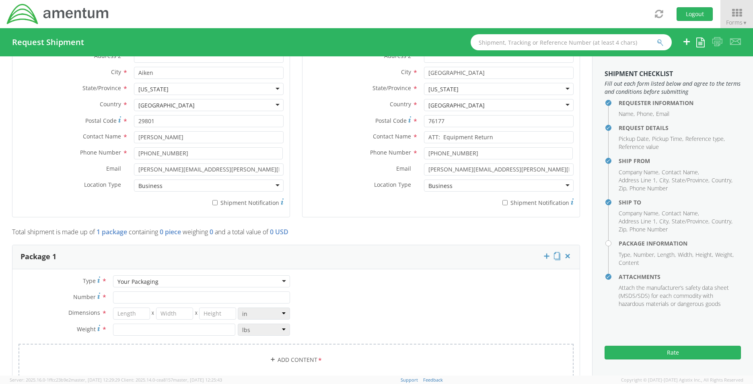
click at [160, 303] on div "Type * Your Packaging Your Packaging Crate(s) Envelope Pallet(s) Oversized (Not…" at bounding box center [154, 309] width 284 height 68
click at [155, 363] on div "Type * Your Packaging Your Packaging Crate(s) Envelope Pallet(s) Oversized (Not…" at bounding box center [295, 330] width 567 height 111
click at [145, 298] on input "Number *" at bounding box center [201, 297] width 177 height 12
type input "1"
type input "14"
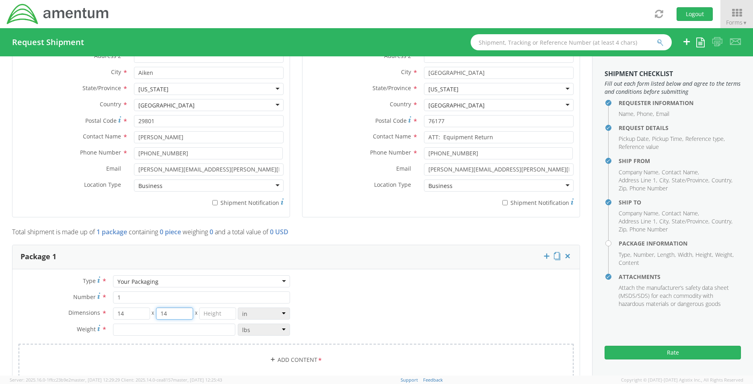
type input "14"
type input "6"
type input "10"
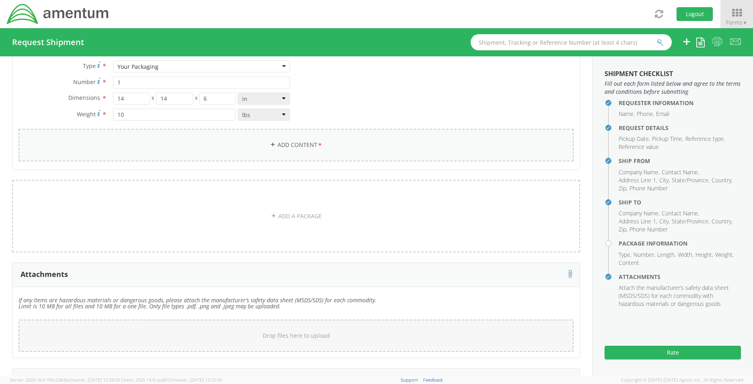
click at [393, 136] on link "Add Content *" at bounding box center [295, 145] width 555 height 33
select select
type input "General Commodity"
checkbox input "false"
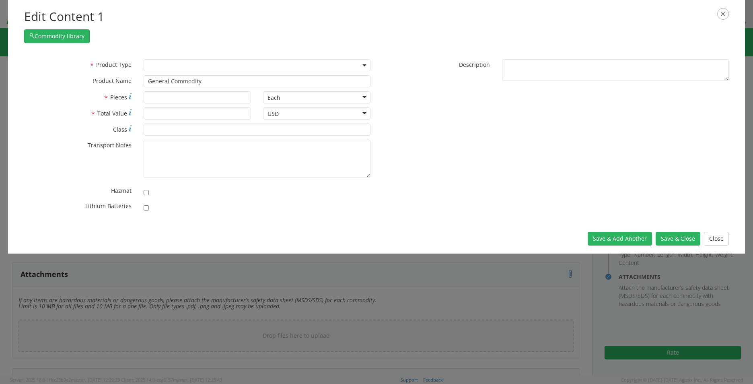
click at [222, 66] on span at bounding box center [257, 65] width 227 height 12
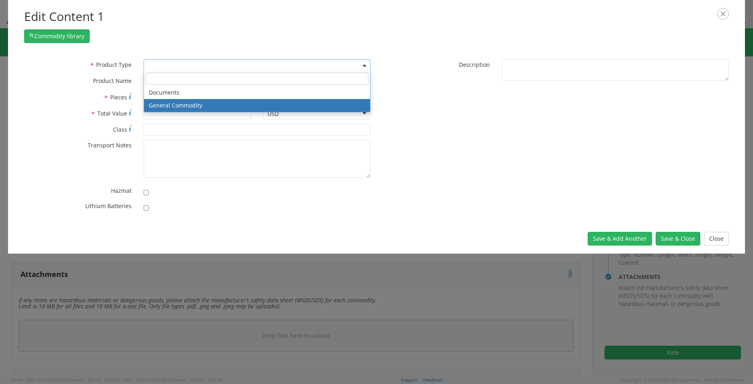
select select "COMMODITY"
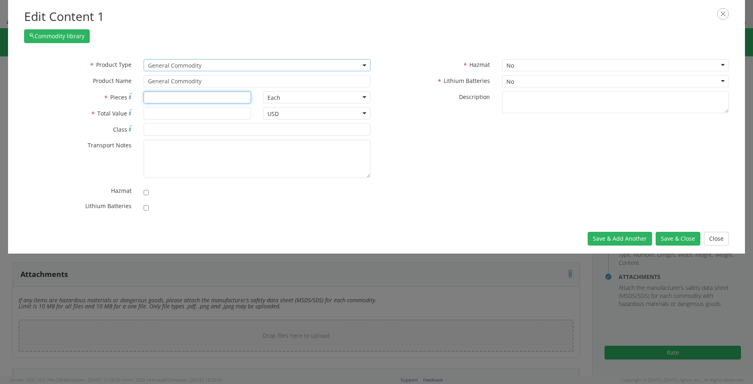
click at [183, 94] on input "* Pieces" at bounding box center [197, 97] width 107 height 12
type input "1"
type input "500"
click at [591, 79] on div "No" at bounding box center [615, 81] width 227 height 12
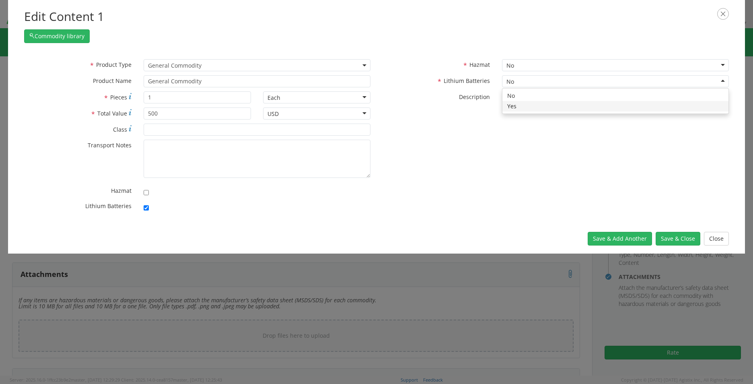
checkbox input "true"
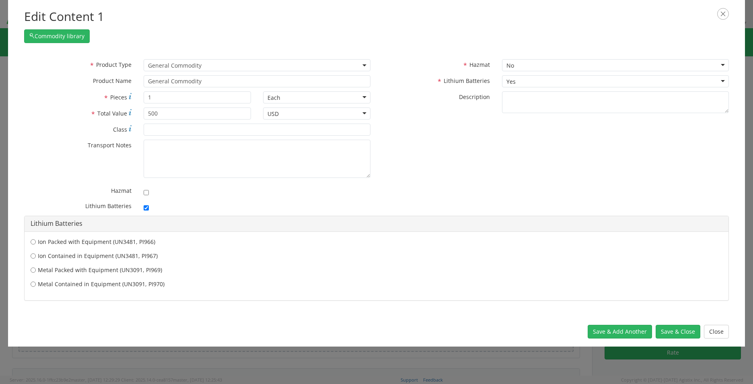
click at [73, 243] on label "Ion Packed with Equipment (UN3481, PI966)" at bounding box center [377, 242] width 692 height 8
click at [36, 243] on input "Ion Packed with Equipment (UN3481, PI966)" at bounding box center [33, 242] width 5 height 8
radio input "true"
click at [682, 329] on button "Save & Close" at bounding box center [678, 332] width 45 height 14
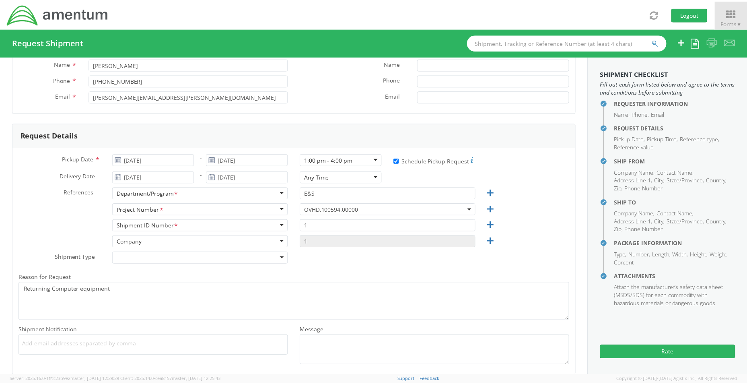
scroll to position [14, 0]
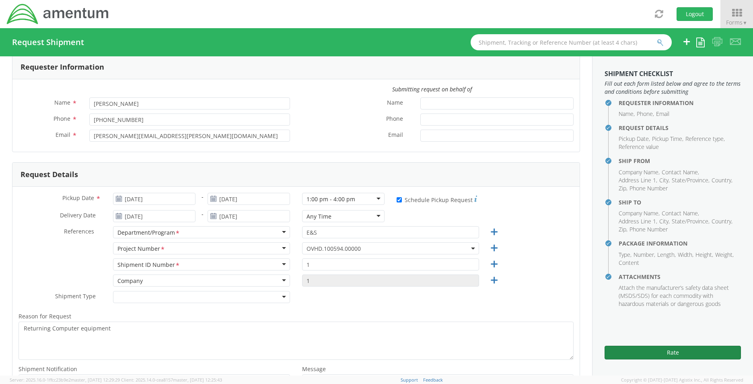
click at [676, 351] on button "Rate" at bounding box center [672, 352] width 136 height 14
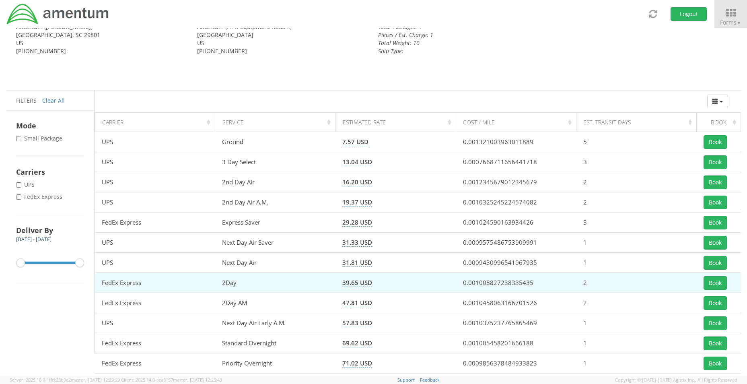
scroll to position [32, 0]
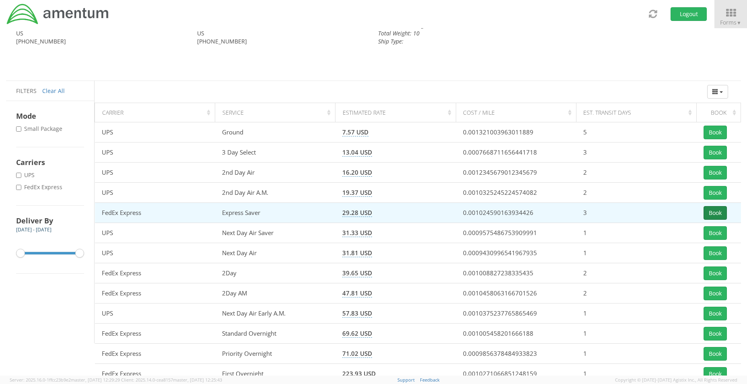
click at [718, 212] on button "Book" at bounding box center [714, 213] width 23 height 14
